Goal: Transaction & Acquisition: Purchase product/service

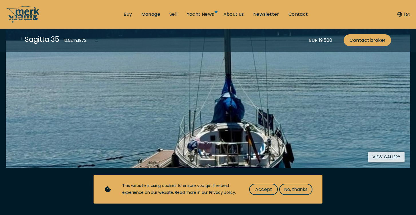
scroll to position [149, 0]
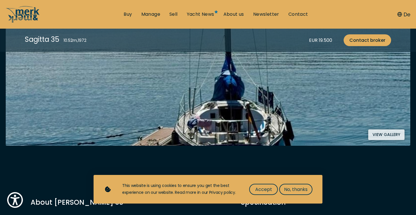
click at [392, 135] on button "View gallery" at bounding box center [386, 134] width 36 height 11
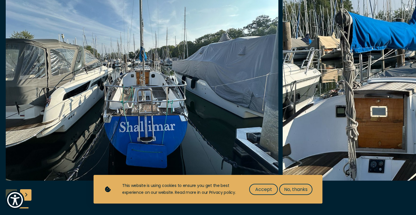
click at [181, 94] on img "Merk&Merk" at bounding box center [142, 88] width 272 height 183
click at [230, 94] on img "button" at bounding box center [142, 88] width 272 height 183
click at [347, 107] on img "button" at bounding box center [418, 88] width 272 height 183
click at [259, 97] on img "button" at bounding box center [142, 88] width 272 height 183
click at [310, 97] on img "button" at bounding box center [418, 88] width 272 height 183
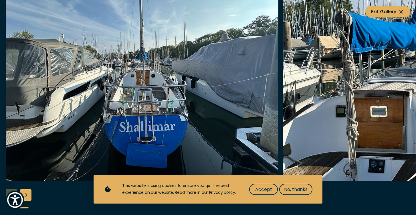
click at [310, 97] on img "button" at bounding box center [418, 88] width 272 height 183
click at [400, 83] on img "button" at bounding box center [418, 88] width 272 height 183
